Goal: Information Seeking & Learning: Check status

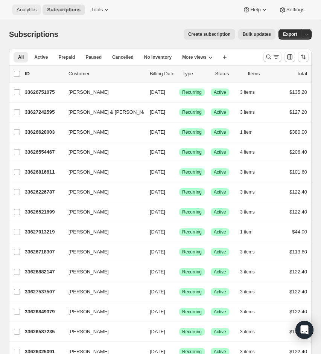
click at [26, 11] on span "Analytics" at bounding box center [27, 10] width 20 height 6
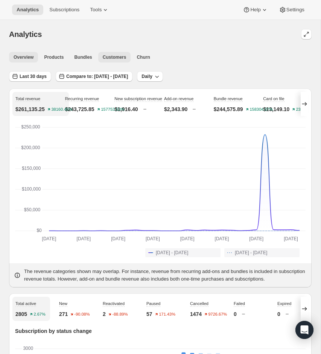
click at [109, 58] on span "Customers" at bounding box center [115, 57] width 24 height 6
